Goal: Answer question/provide support

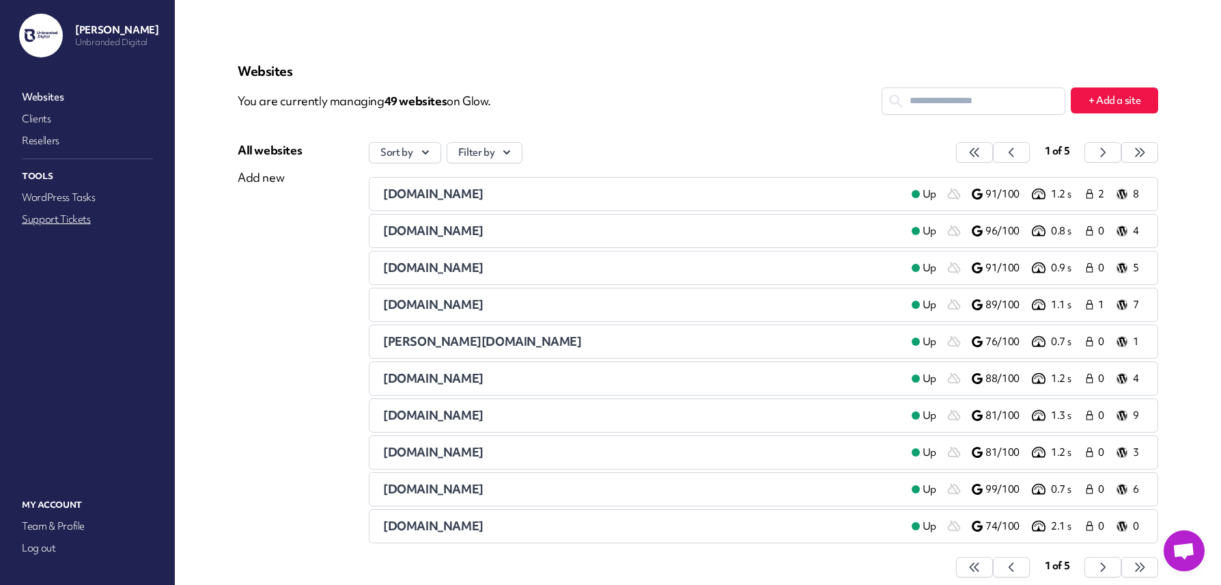
click at [70, 215] on link "Support Tickets" at bounding box center [87, 219] width 137 height 19
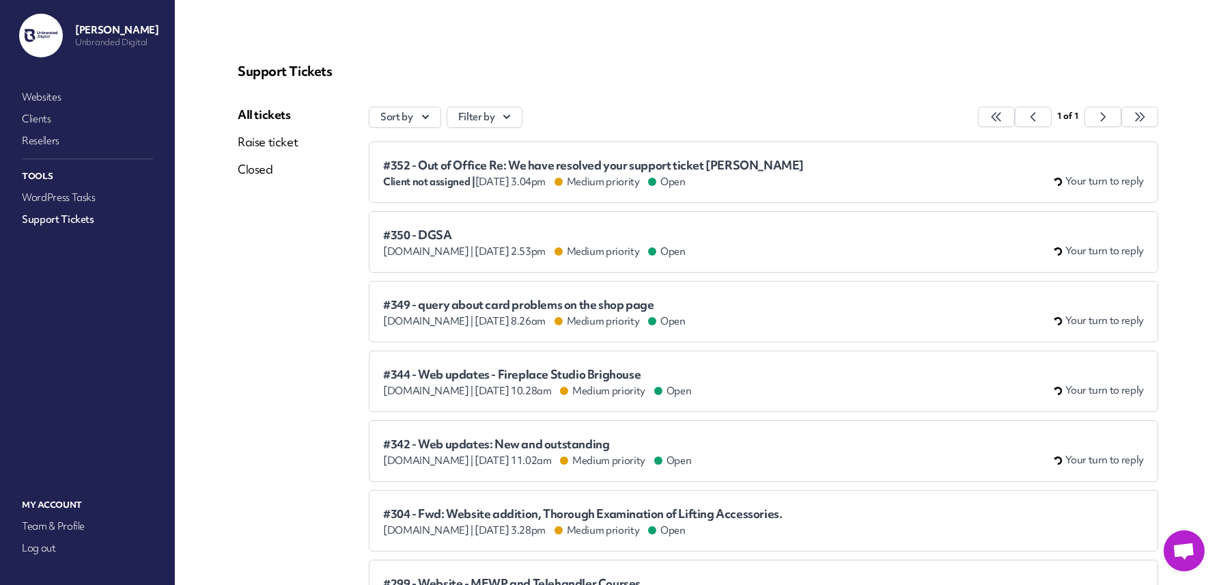
click at [828, 257] on div "#350 - DGSA [DOMAIN_NAME] | [DATE] 2.53pm Medium priority Open Your turn to rep…" at bounding box center [763, 241] width 761 height 33
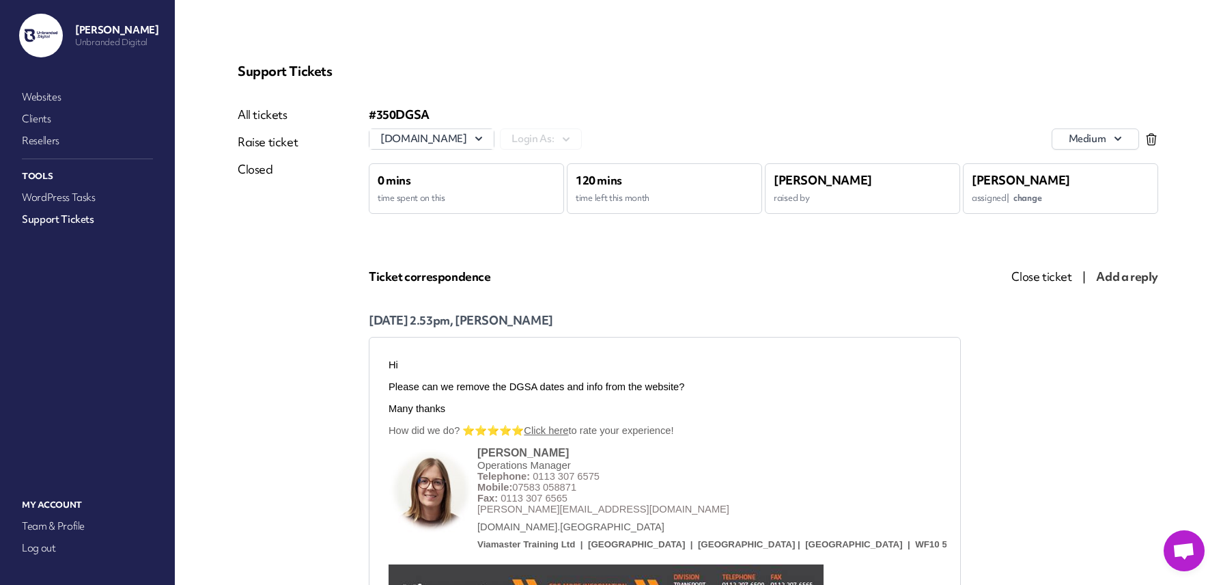
click at [1018, 278] on span "Close ticket" at bounding box center [1042, 276] width 60 height 16
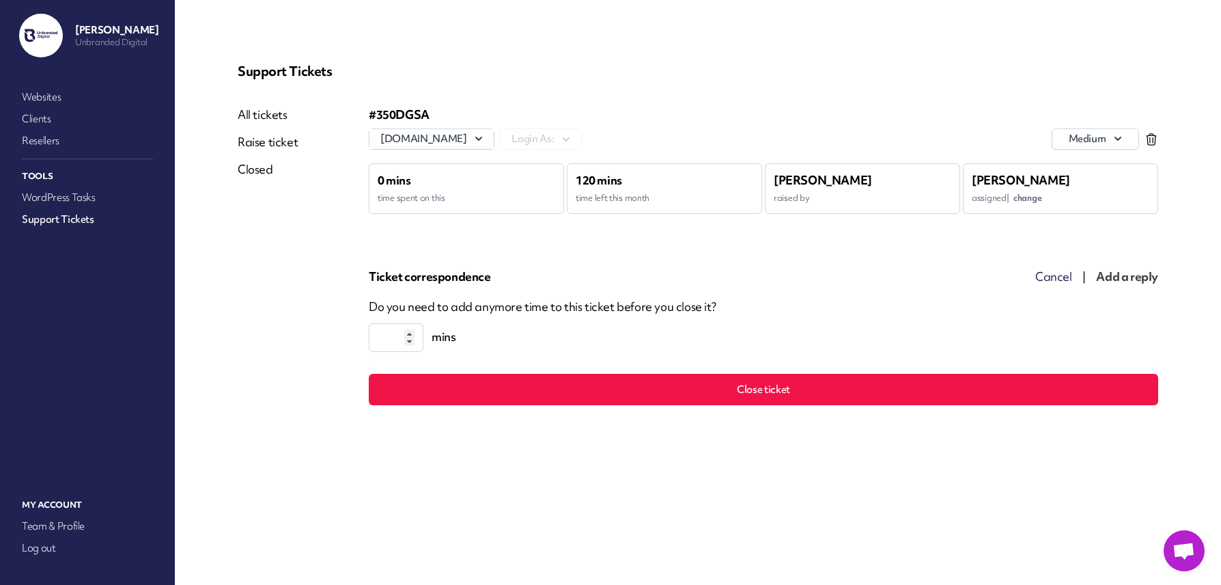
click at [393, 335] on input "*" at bounding box center [396, 337] width 55 height 29
type input "**"
click at [508, 390] on button "Close ticket" at bounding box center [764, 389] width 790 height 31
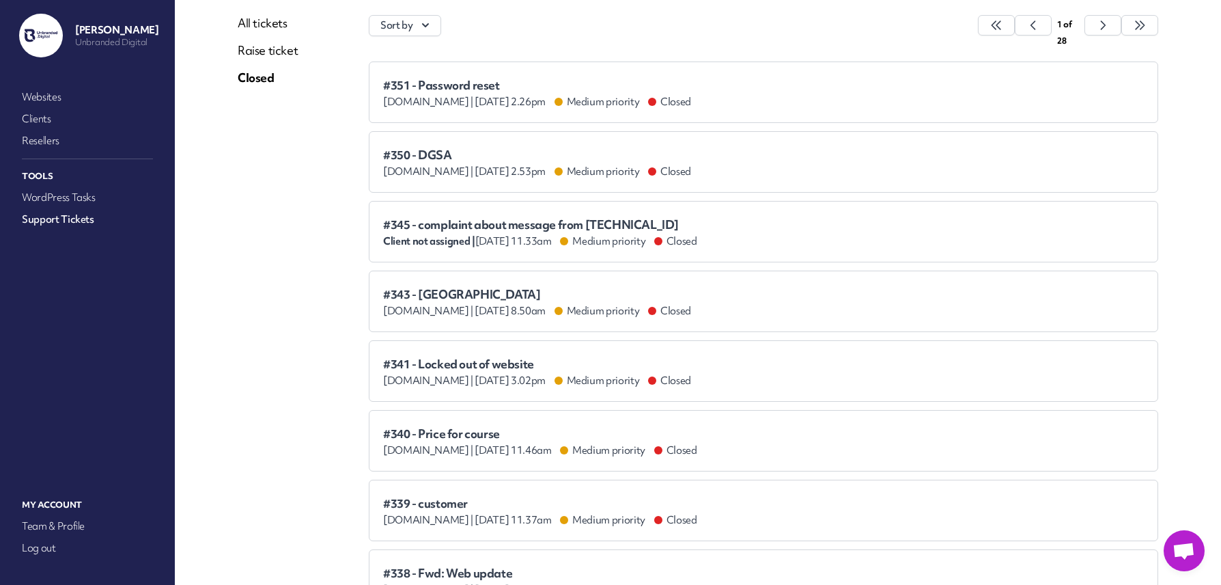
scroll to position [374, 0]
